Goal: Task Accomplishment & Management: Manage account settings

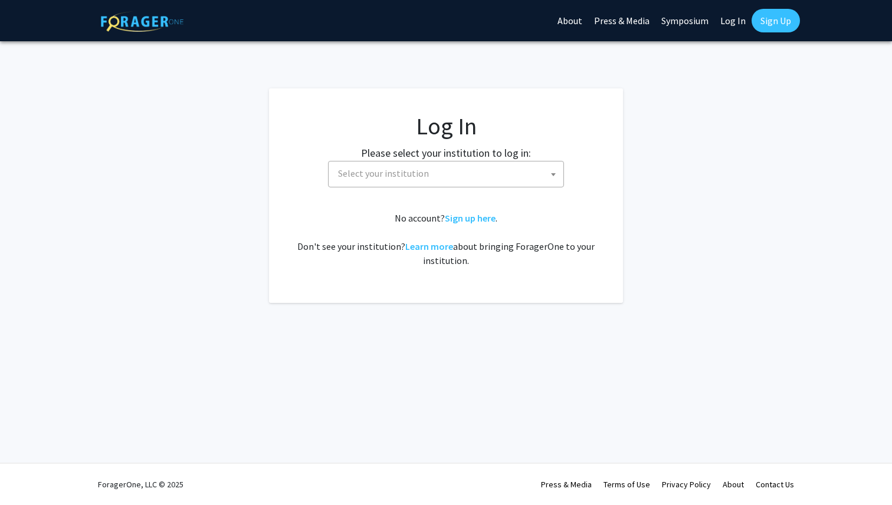
click at [551, 175] on b at bounding box center [553, 174] width 5 height 3
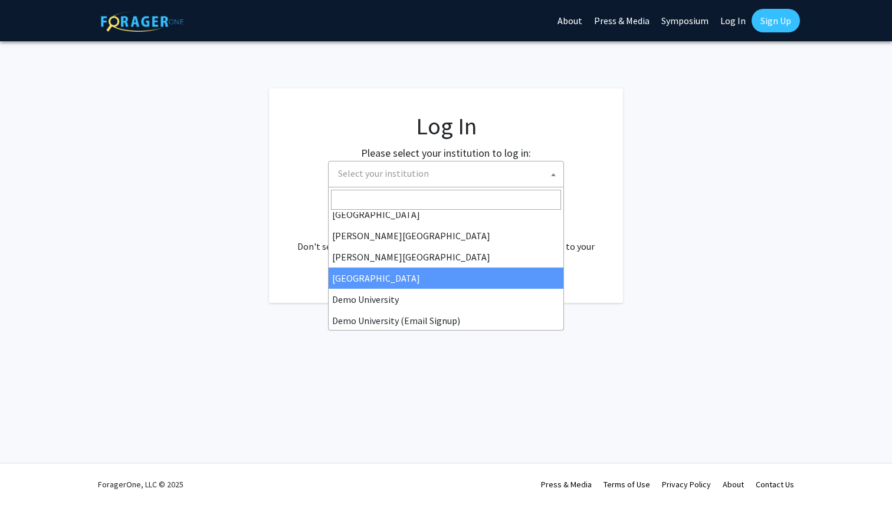
scroll to position [32, 0]
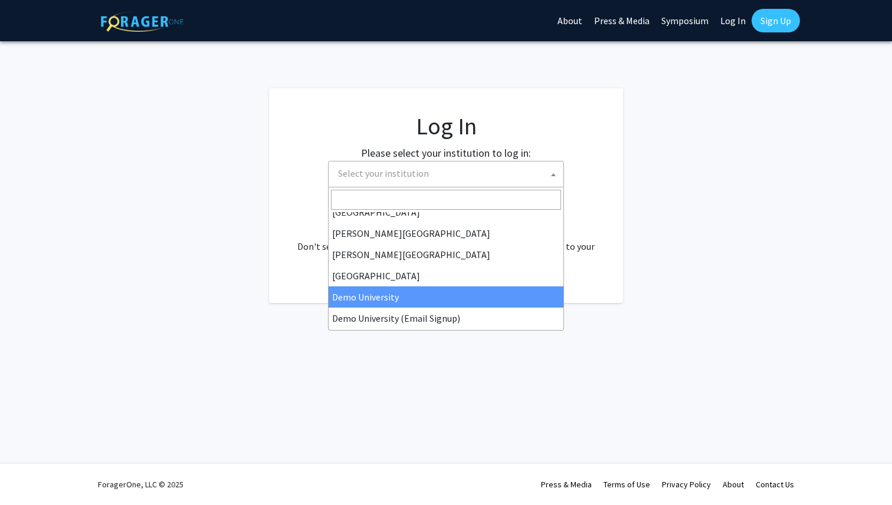
select select "8"
